Goal: Information Seeking & Learning: Learn about a topic

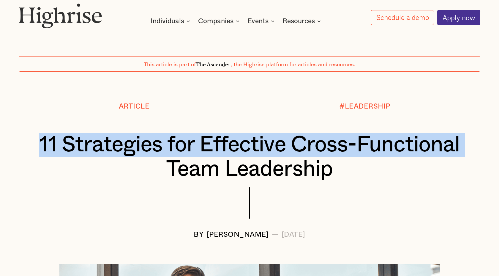
drag, startPoint x: 41, startPoint y: 135, endPoint x: 127, endPoint y: 169, distance: 93.0
click at [127, 169] on h1 "11 Strategies for Effective Cross-Functional Team Leadership" at bounding box center [249, 157] width 423 height 49
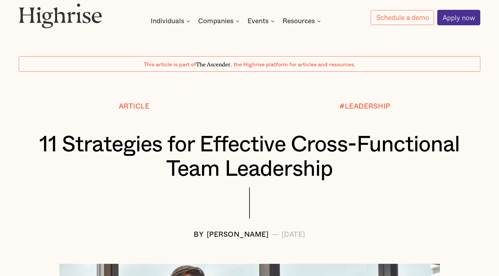
click at [15, 10] on div "How It Works Individuals Programs 1 Highrise Leader A 6-month program to grow l…" at bounding box center [249, 14] width 499 height 22
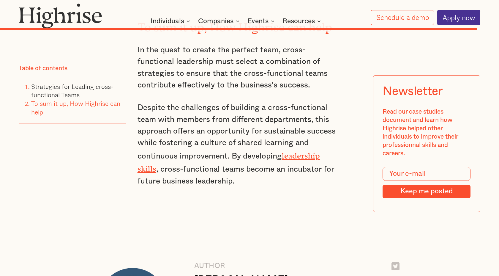
scroll to position [5703, 0]
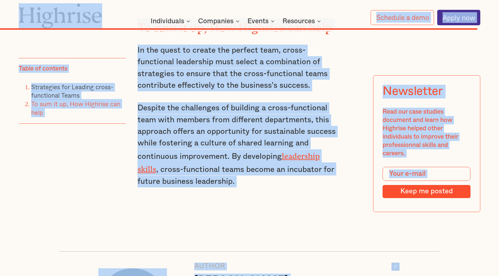
drag, startPoint x: 15, startPoint y: 10, endPoint x: 324, endPoint y: 253, distance: 392.6
copy body "How It Works Individuals Programs 1 Highrise Leader A 6-month program to grow l…"
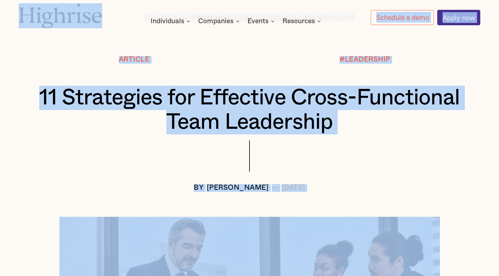
scroll to position [0, 0]
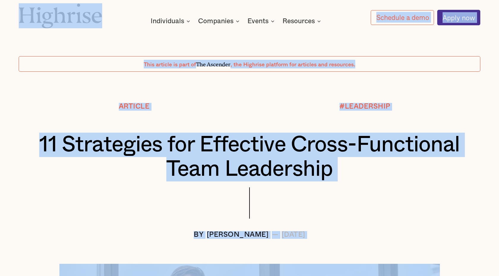
click at [360, 173] on h1 "11 Strategies for Effective Cross-Functional Team Leadership" at bounding box center [249, 157] width 423 height 49
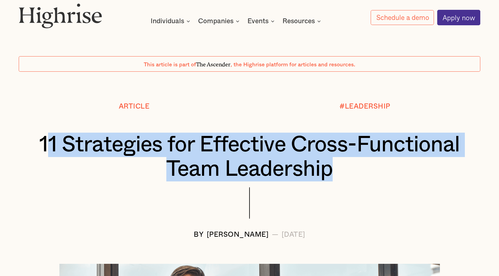
drag, startPoint x: 333, startPoint y: 169, endPoint x: 46, endPoint y: 133, distance: 288.9
click at [46, 133] on h1 "11 Strategies for Effective Cross-Functional Team Leadership" at bounding box center [249, 157] width 423 height 49
drag, startPoint x: 42, startPoint y: 137, endPoint x: 356, endPoint y: 178, distance: 316.2
click at [356, 178] on h1 "11 Strategies for Effective Cross-Functional Team Leadership" at bounding box center [249, 157] width 423 height 49
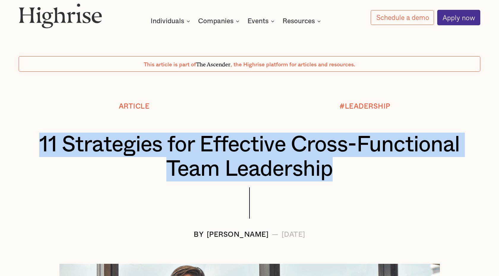
copy h1 "11 Strategies for Effective Cross-Functional Team Leadership"
